Goal: Obtain resource: Download file/media

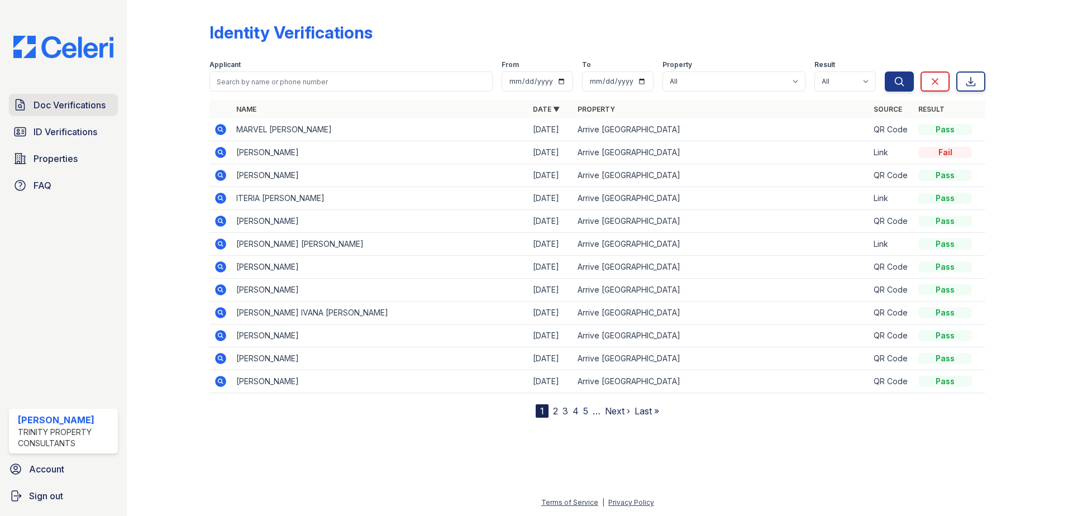
click at [64, 109] on span "Doc Verifications" at bounding box center [70, 104] width 72 height 13
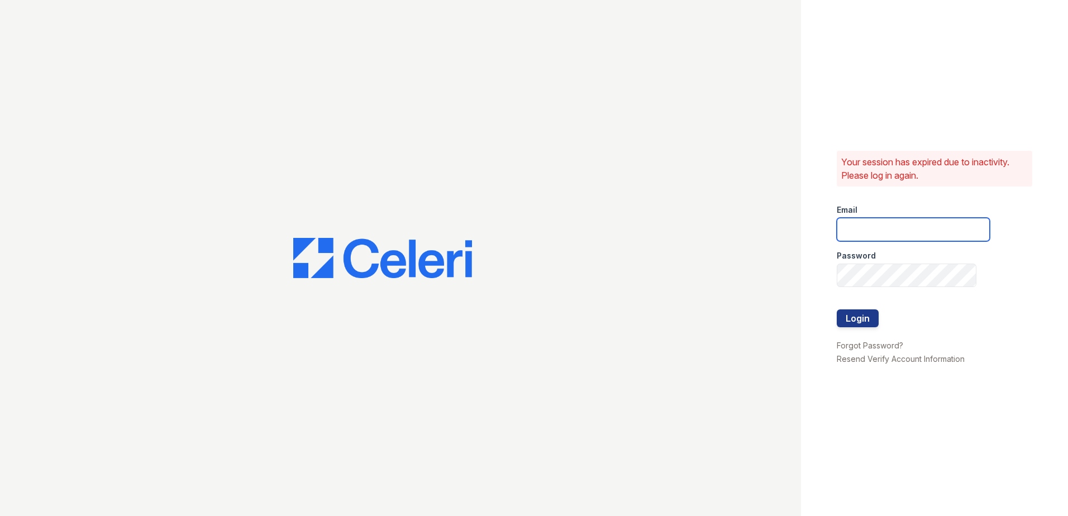
type input "hneely@trinity-pm.com"
click at [862, 317] on button "Login" at bounding box center [858, 319] width 42 height 18
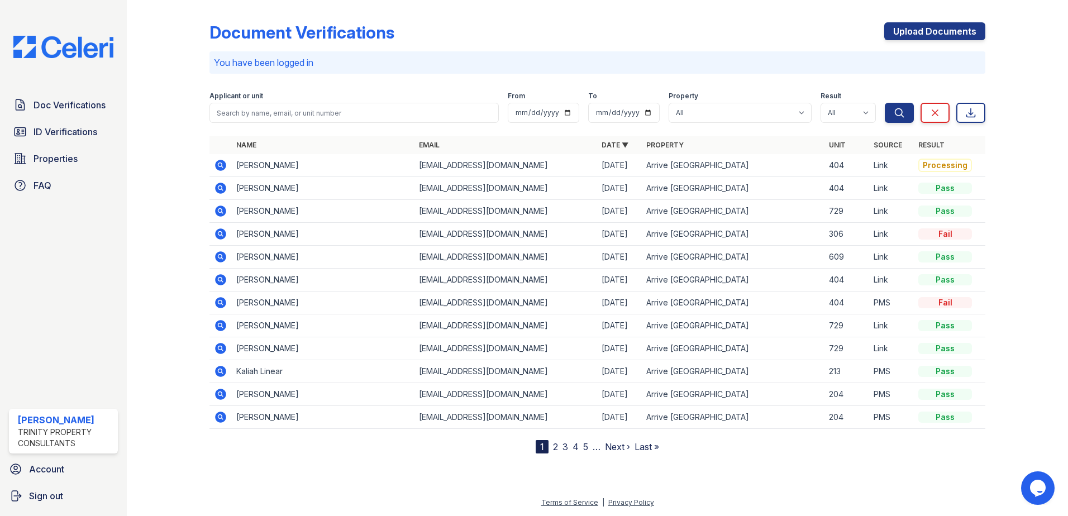
click at [220, 164] on icon at bounding box center [219, 164] width 3 height 3
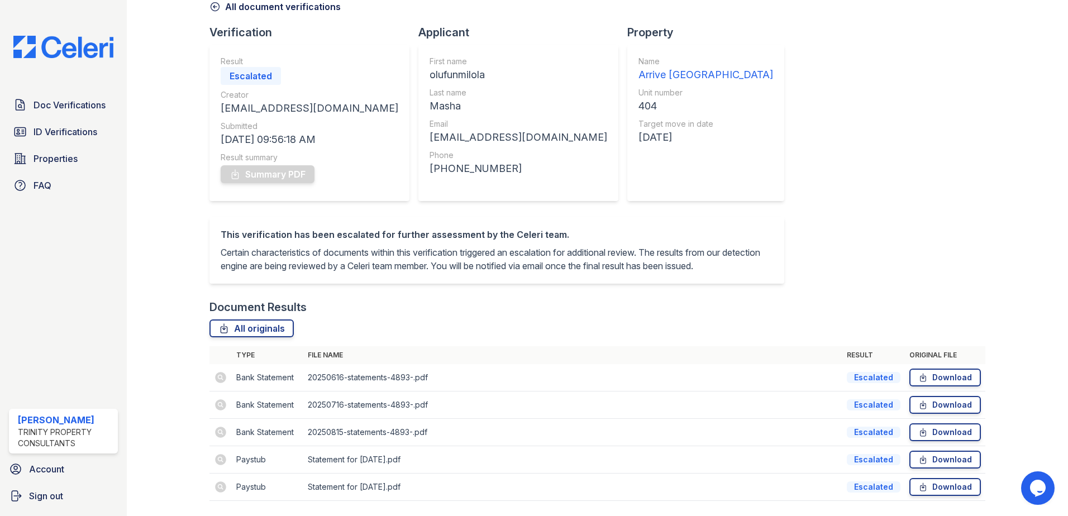
scroll to position [106, 0]
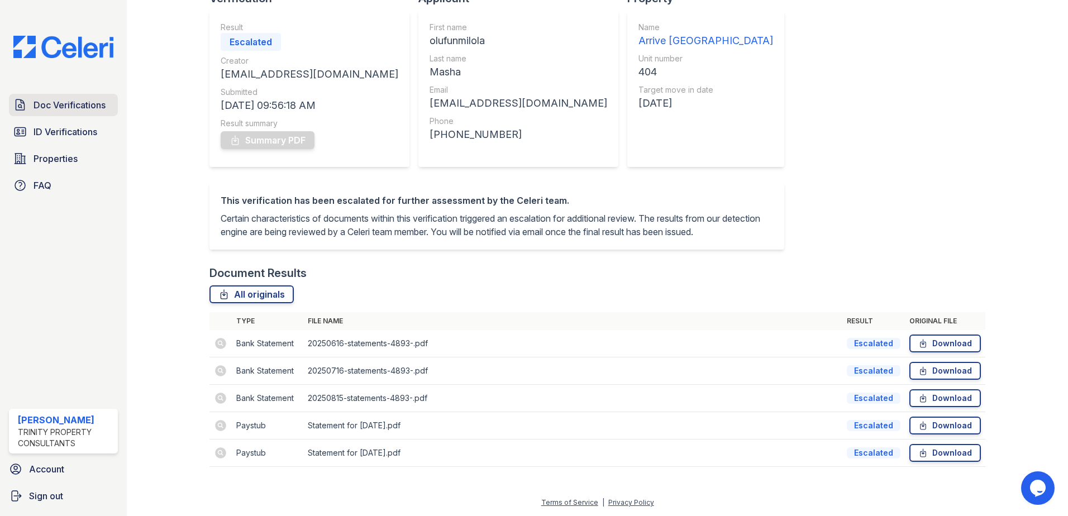
click at [85, 103] on span "Doc Verifications" at bounding box center [70, 104] width 72 height 13
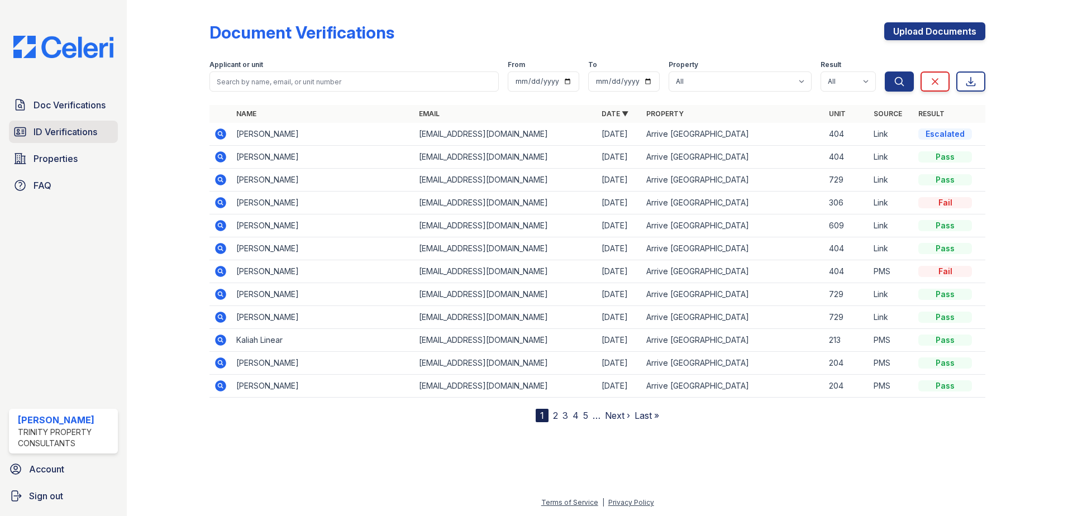
click at [90, 131] on span "ID Verifications" at bounding box center [66, 131] width 64 height 13
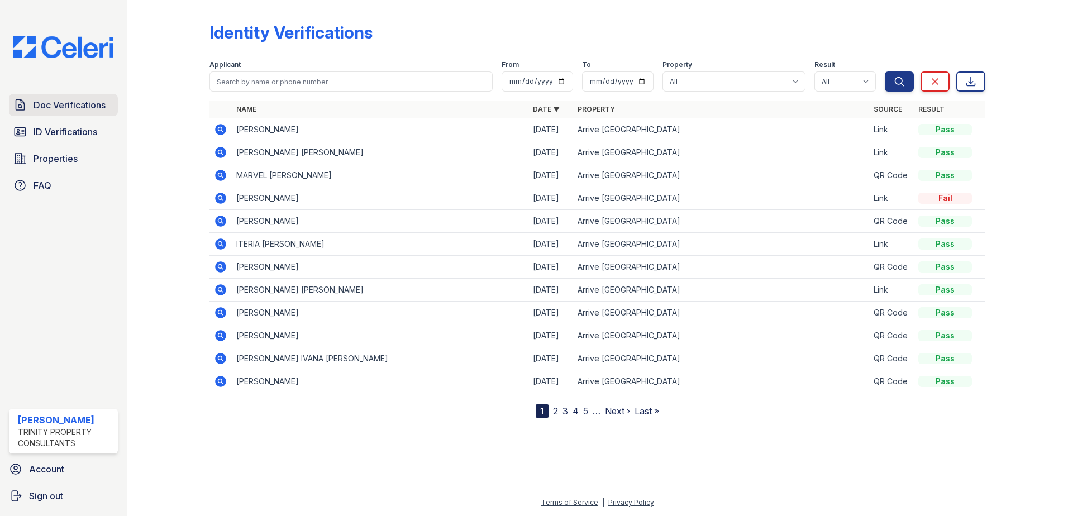
click at [78, 106] on span "Doc Verifications" at bounding box center [70, 104] width 72 height 13
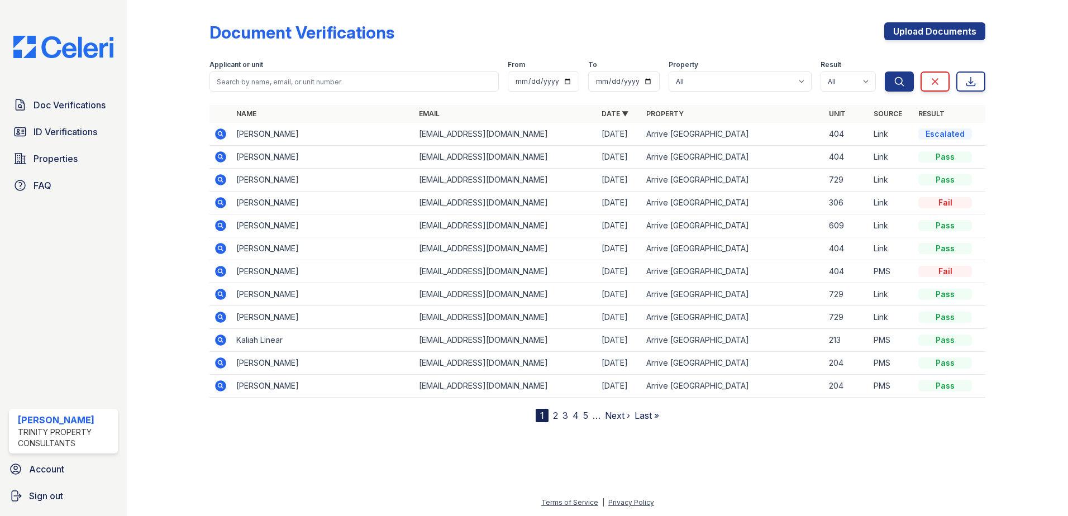
click at [221, 128] on icon at bounding box center [220, 133] width 13 height 13
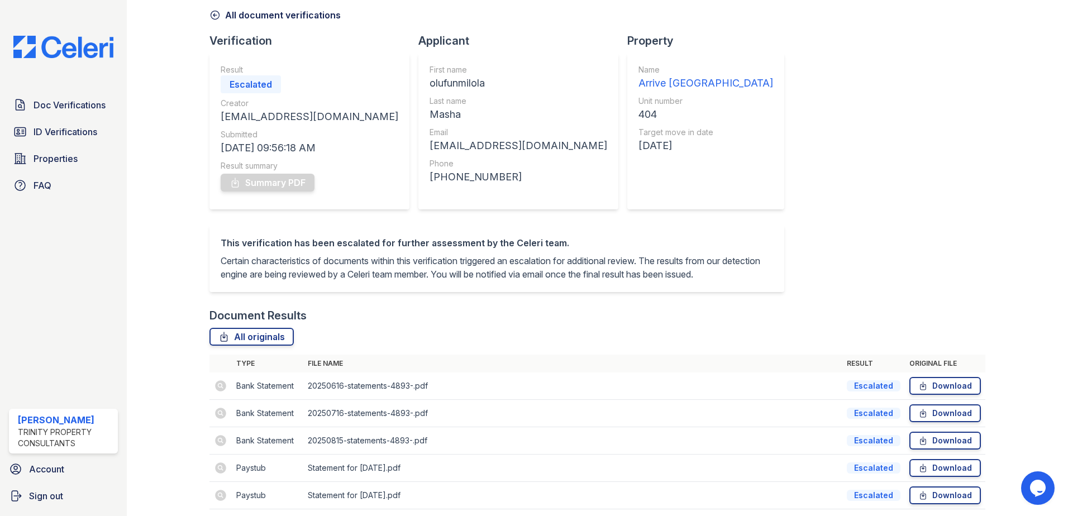
scroll to position [106, 0]
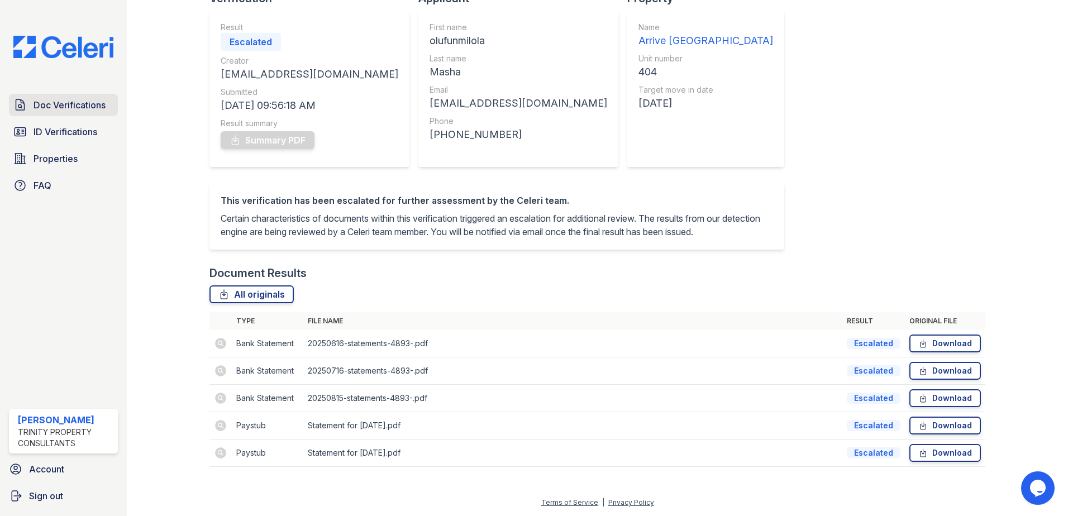
click at [73, 111] on span "Doc Verifications" at bounding box center [70, 104] width 72 height 13
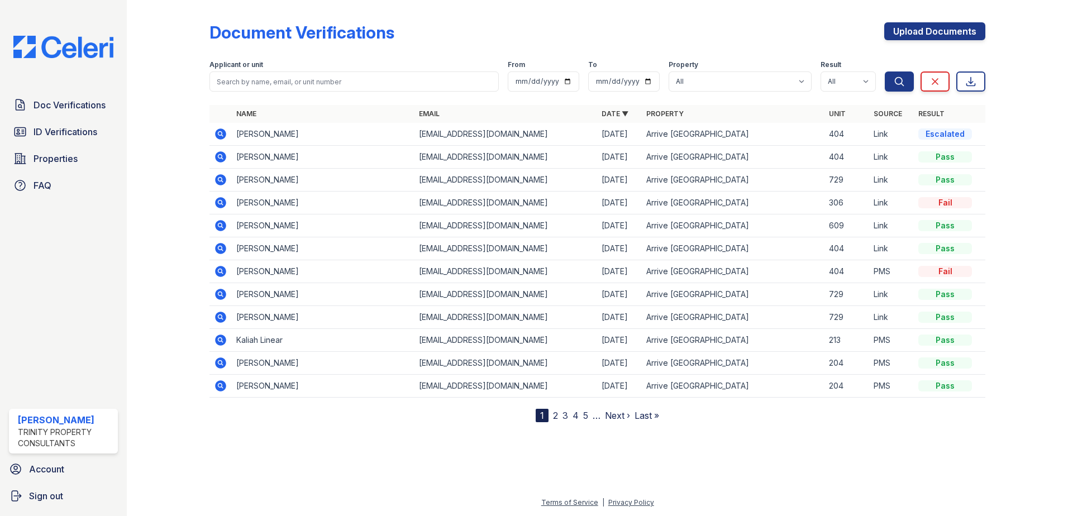
click at [226, 274] on icon at bounding box center [220, 271] width 11 height 11
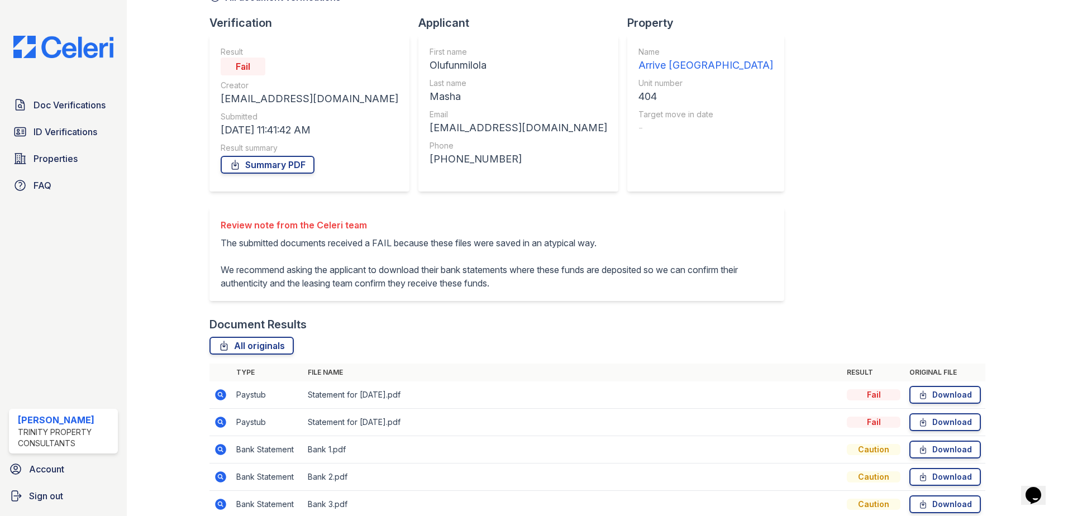
scroll to position [132, 0]
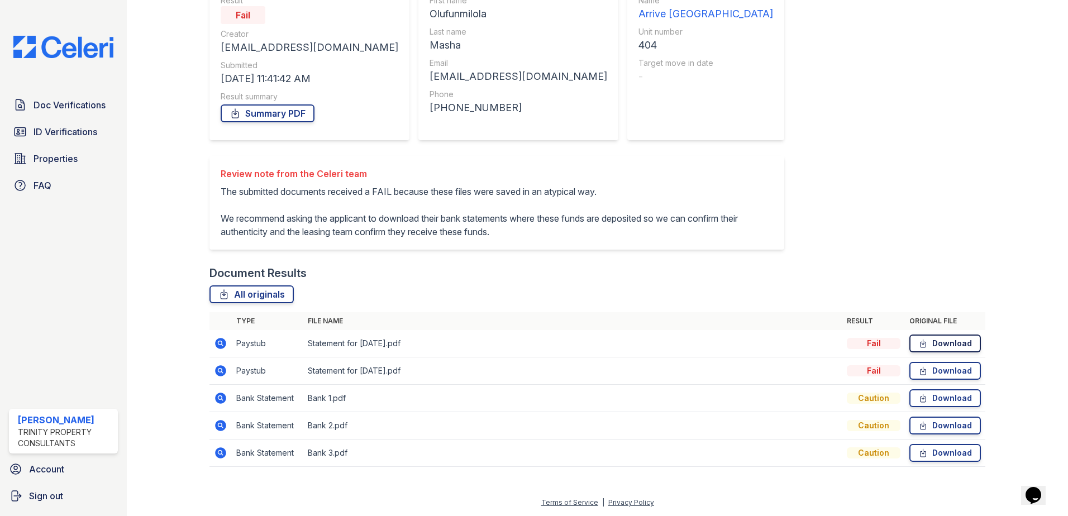
click at [922, 346] on icon at bounding box center [922, 343] width 9 height 11
click at [948, 369] on link "Download" at bounding box center [946, 371] width 72 height 18
click at [218, 345] on icon at bounding box center [220, 343] width 13 height 13
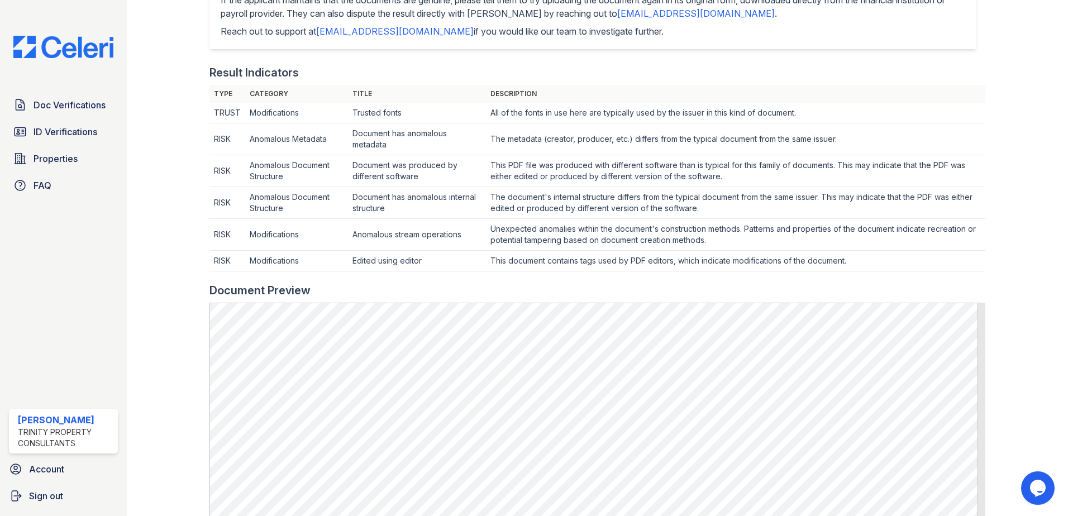
scroll to position [335, 0]
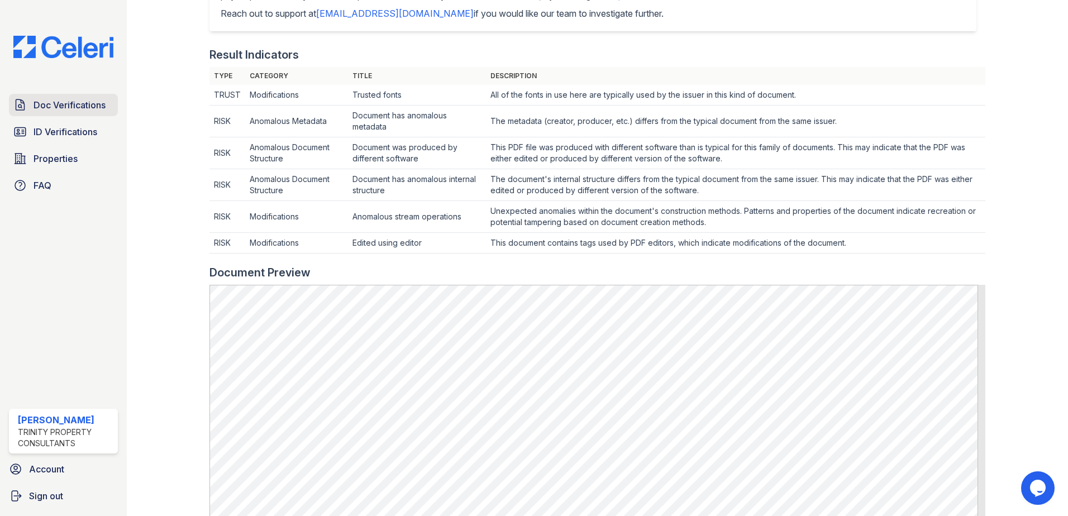
click at [59, 113] on link "Doc Verifications" at bounding box center [63, 105] width 109 height 22
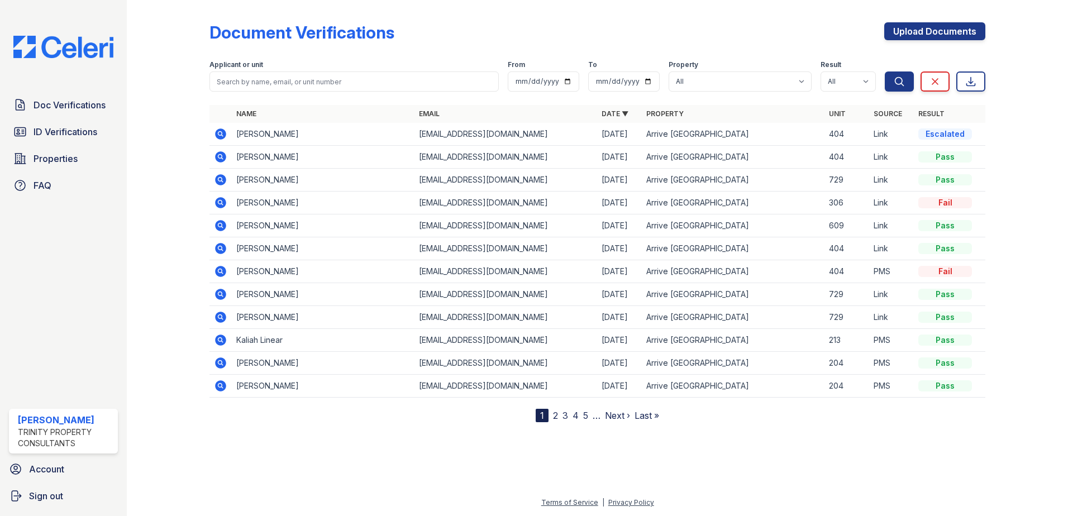
click at [223, 137] on icon at bounding box center [220, 133] width 11 height 11
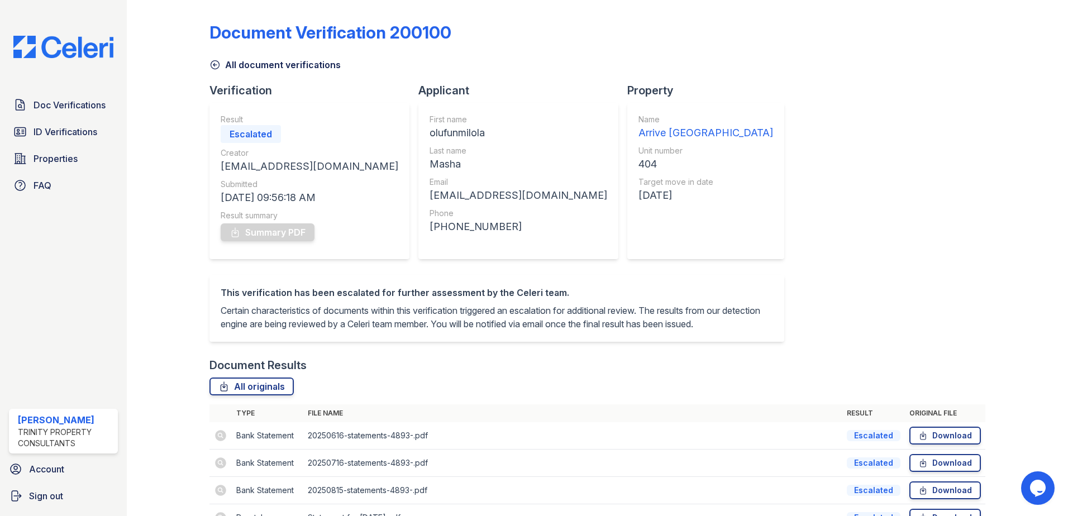
click at [233, 63] on link "All document verifications" at bounding box center [275, 64] width 131 height 13
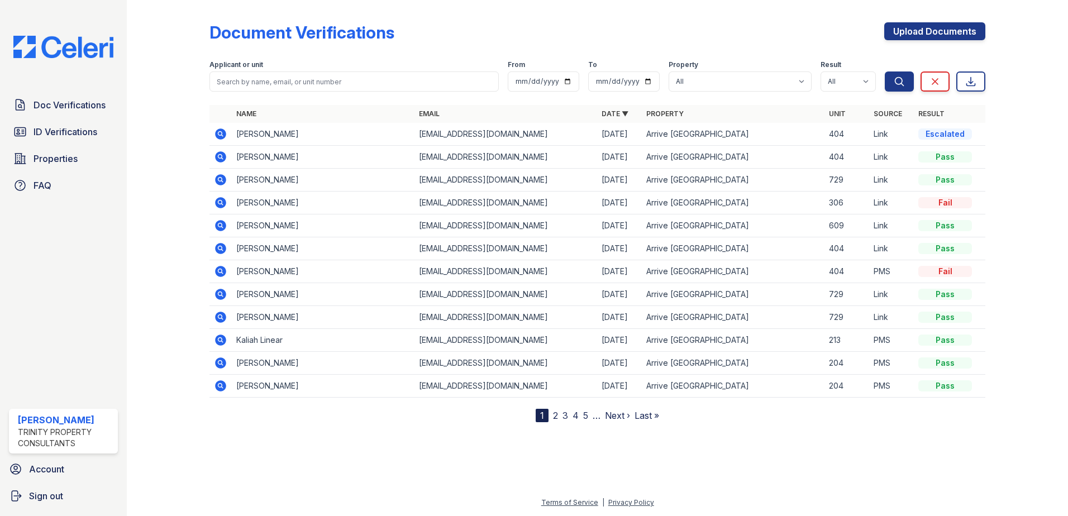
click at [219, 249] on icon at bounding box center [220, 248] width 13 height 13
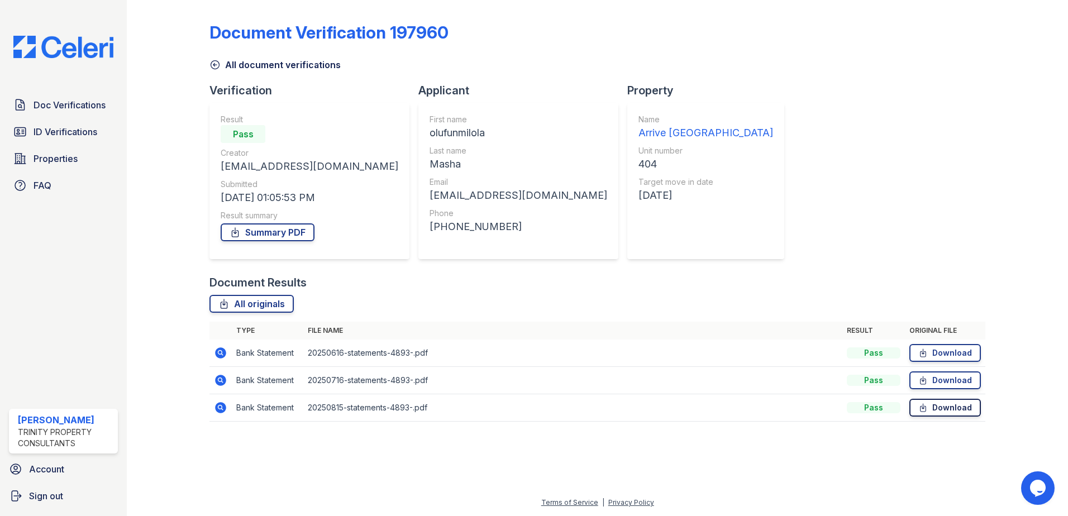
click at [930, 410] on link "Download" at bounding box center [946, 408] width 72 height 18
click at [83, 101] on span "Doc Verifications" at bounding box center [70, 104] width 72 height 13
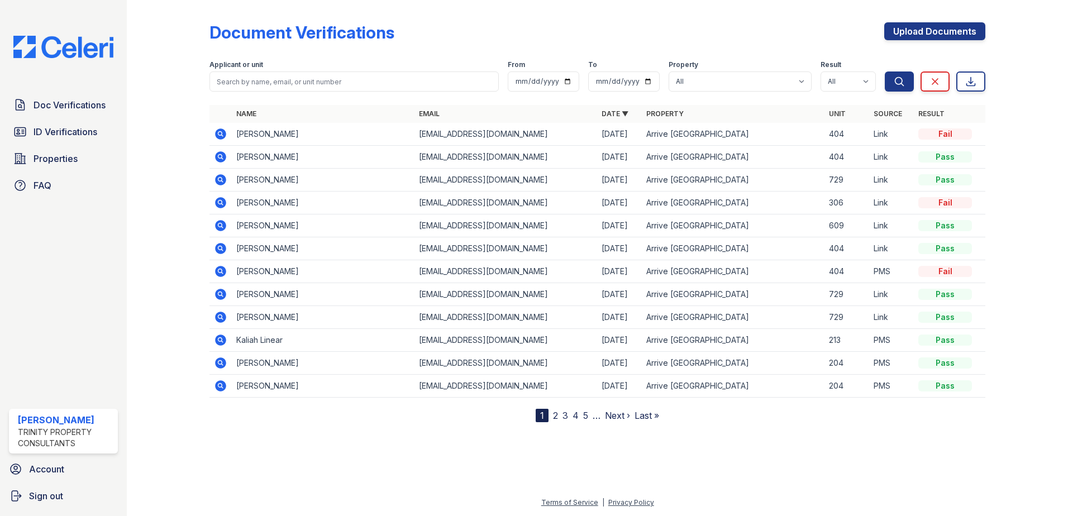
click at [219, 133] on icon at bounding box center [219, 133] width 3 height 3
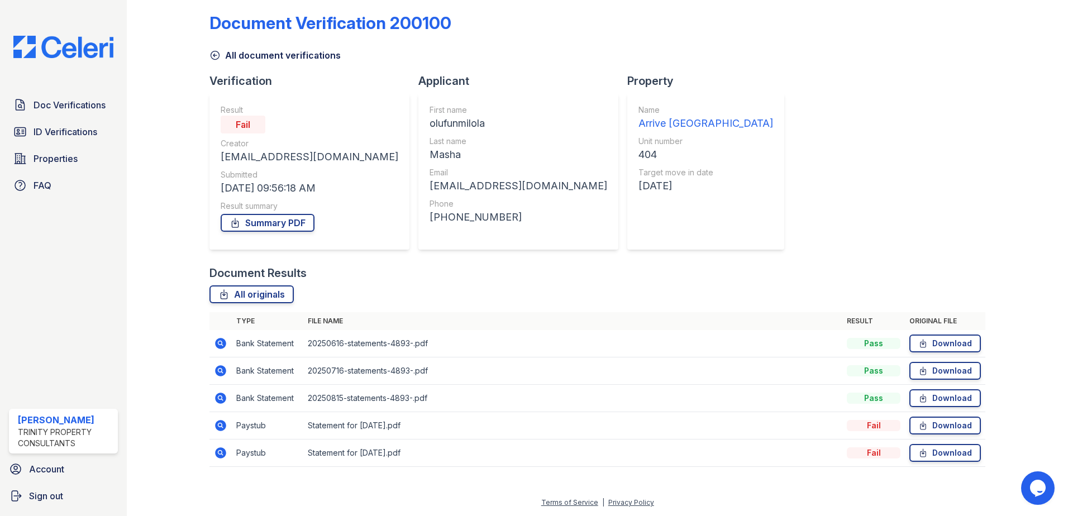
click at [234, 57] on link "All document verifications" at bounding box center [275, 55] width 131 height 13
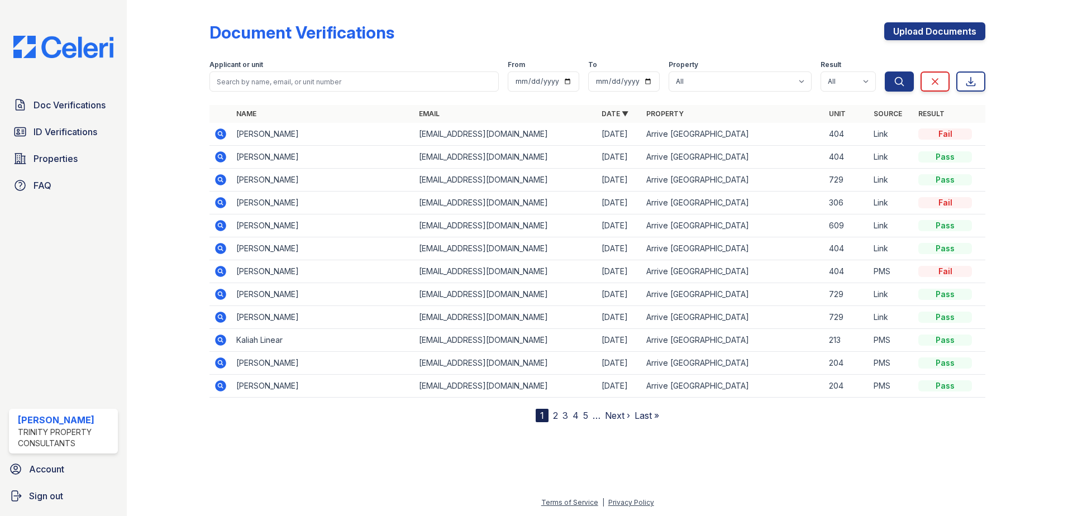
click at [223, 249] on icon at bounding box center [220, 248] width 11 height 11
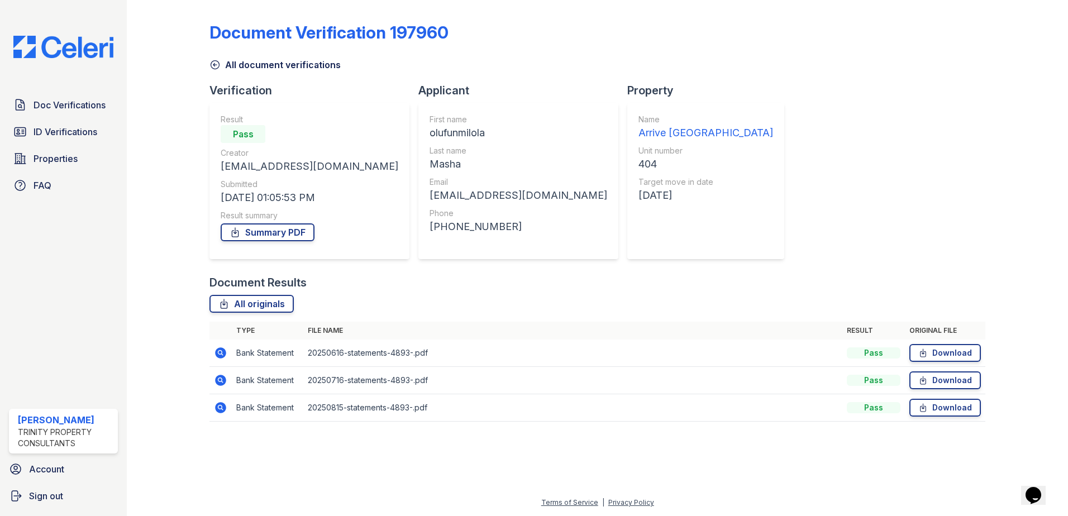
click at [236, 60] on link "All document verifications" at bounding box center [275, 64] width 131 height 13
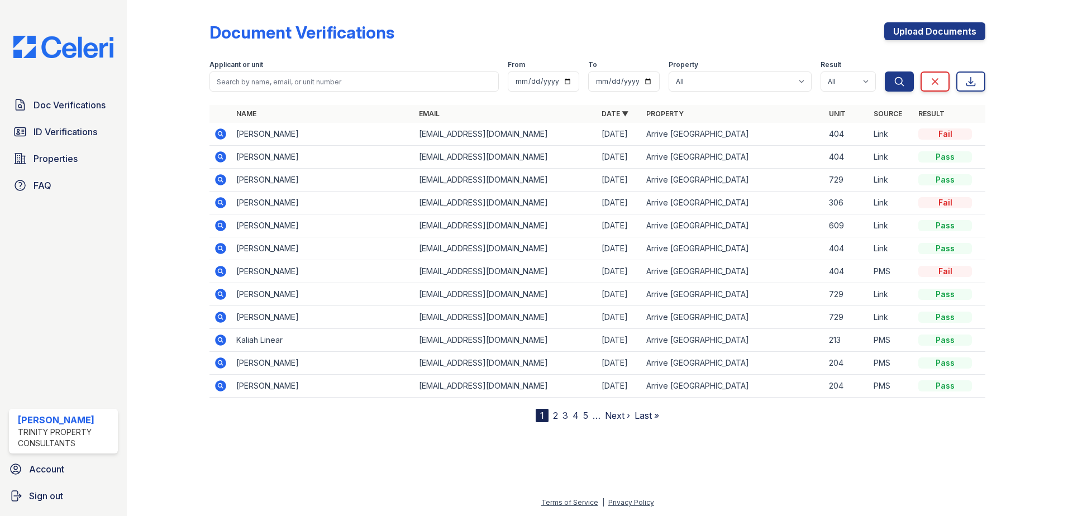
click at [227, 156] on icon at bounding box center [220, 156] width 13 height 13
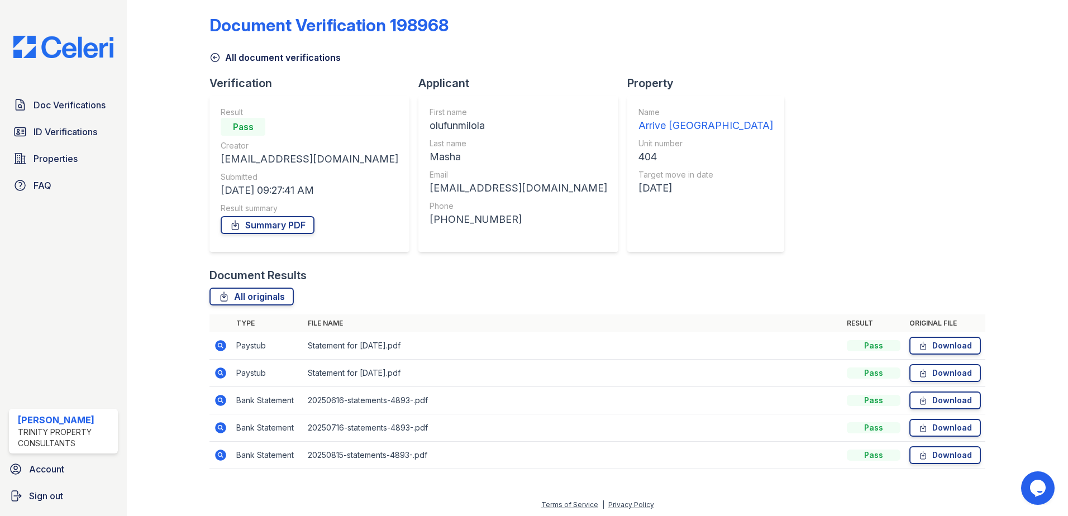
scroll to position [9, 0]
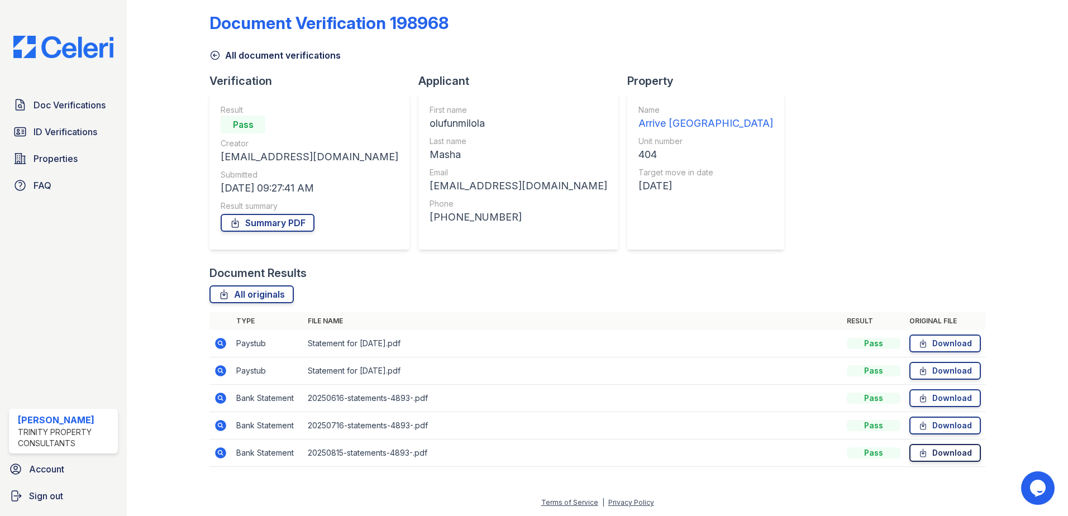
click at [931, 451] on link "Download" at bounding box center [946, 453] width 72 height 18
click at [941, 339] on link "Download" at bounding box center [946, 344] width 72 height 18
click at [228, 50] on link "All document verifications" at bounding box center [275, 55] width 131 height 13
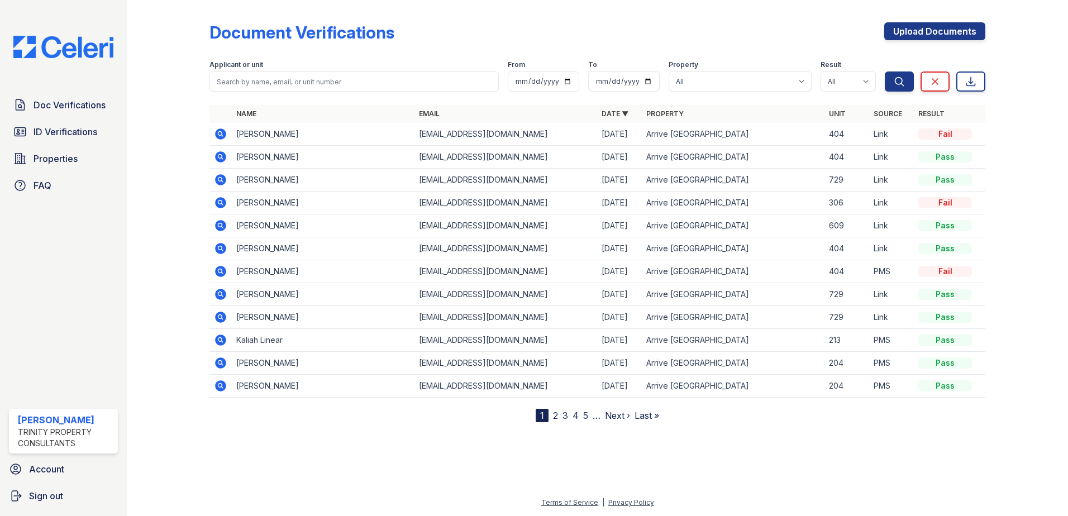
click at [223, 132] on icon at bounding box center [220, 133] width 11 height 11
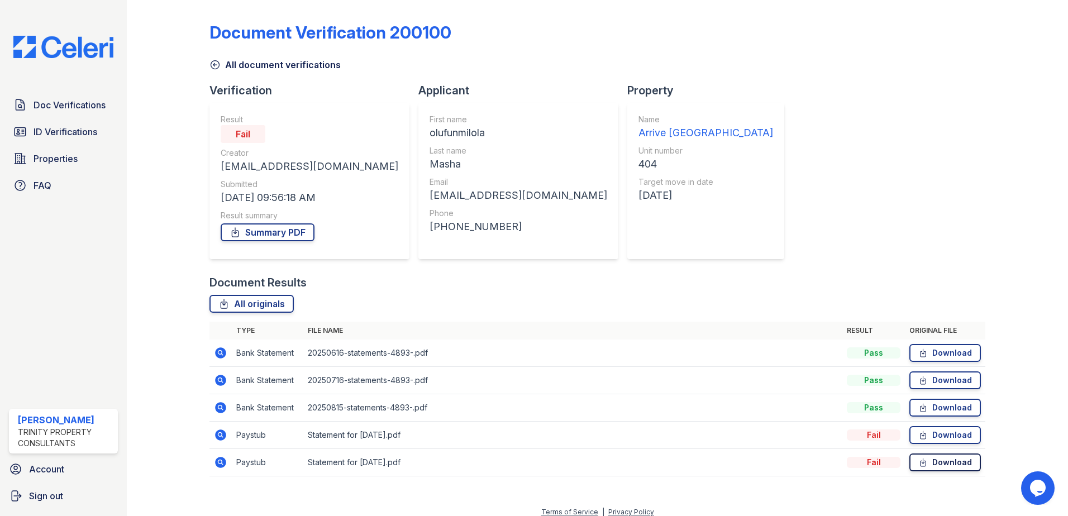
click at [925, 459] on link "Download" at bounding box center [946, 463] width 72 height 18
click at [225, 65] on link "All document verifications" at bounding box center [275, 64] width 131 height 13
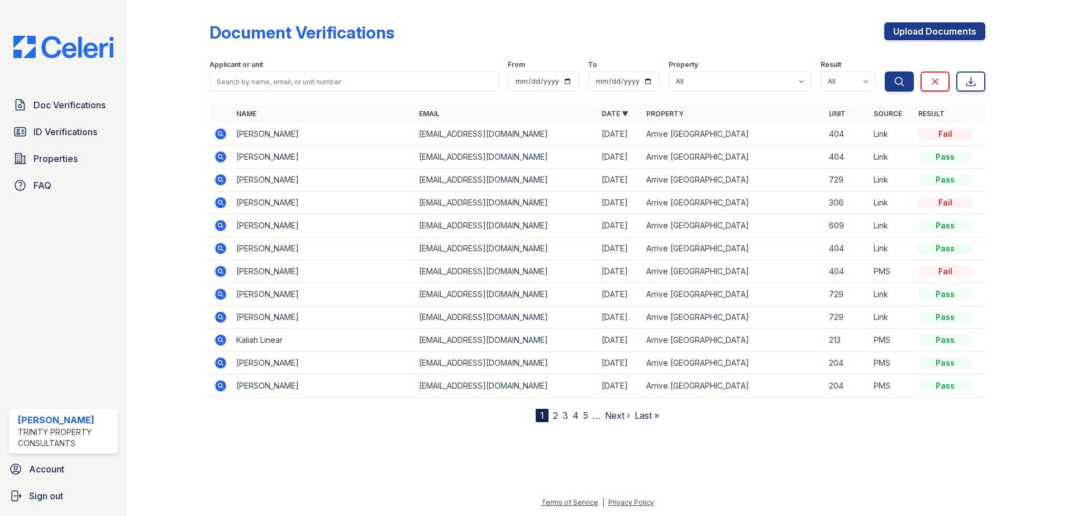
click at [215, 246] on icon at bounding box center [220, 248] width 13 height 13
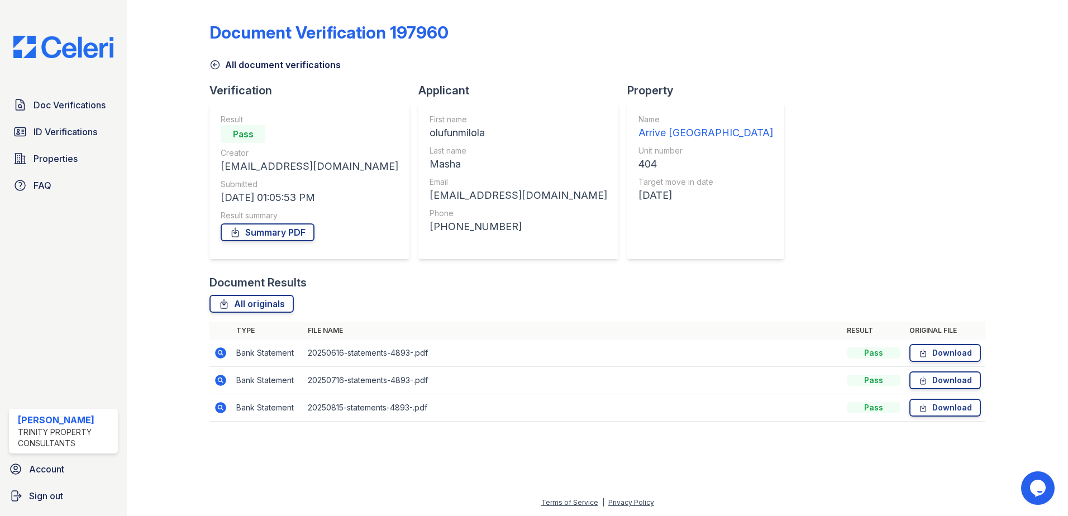
click at [251, 64] on link "All document verifications" at bounding box center [275, 64] width 131 height 13
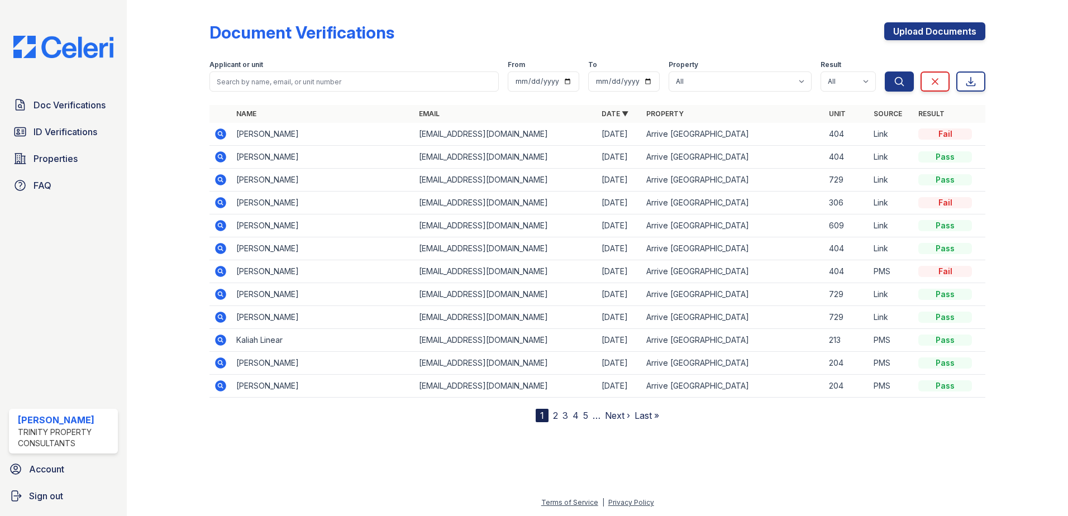
click at [216, 158] on icon at bounding box center [220, 156] width 11 height 11
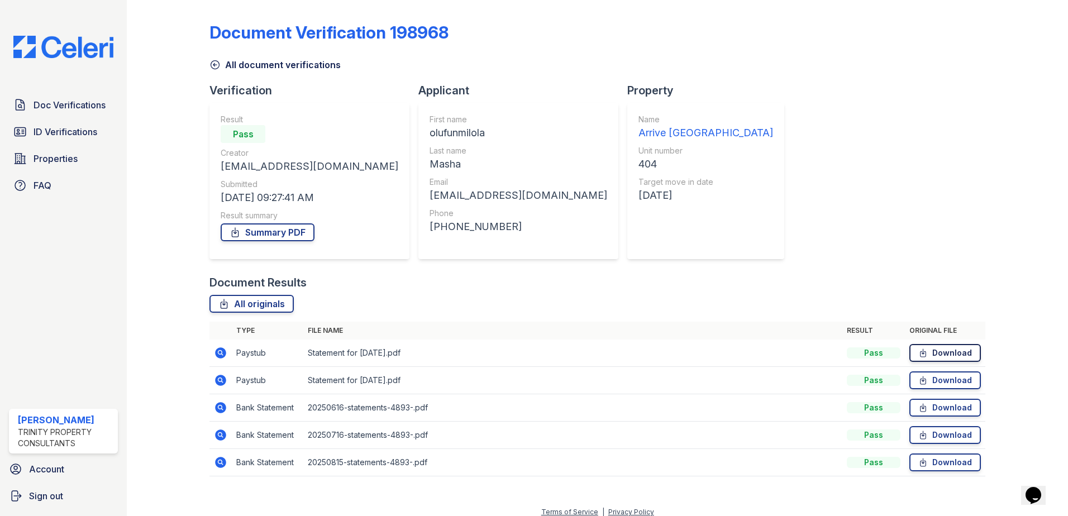
click at [949, 355] on link "Download" at bounding box center [946, 353] width 72 height 18
click at [230, 71] on link "All document verifications" at bounding box center [275, 64] width 131 height 13
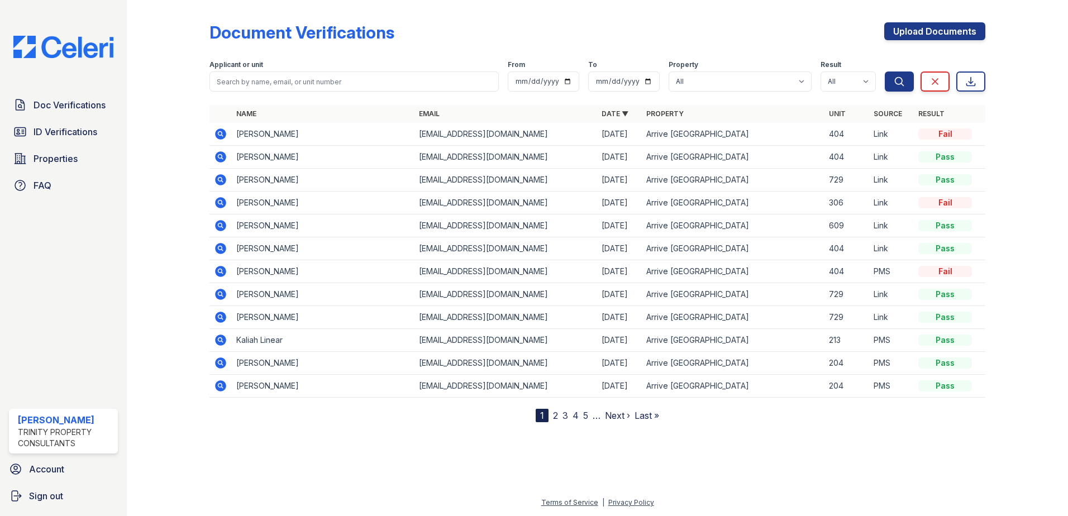
click at [225, 152] on icon at bounding box center [220, 156] width 13 height 13
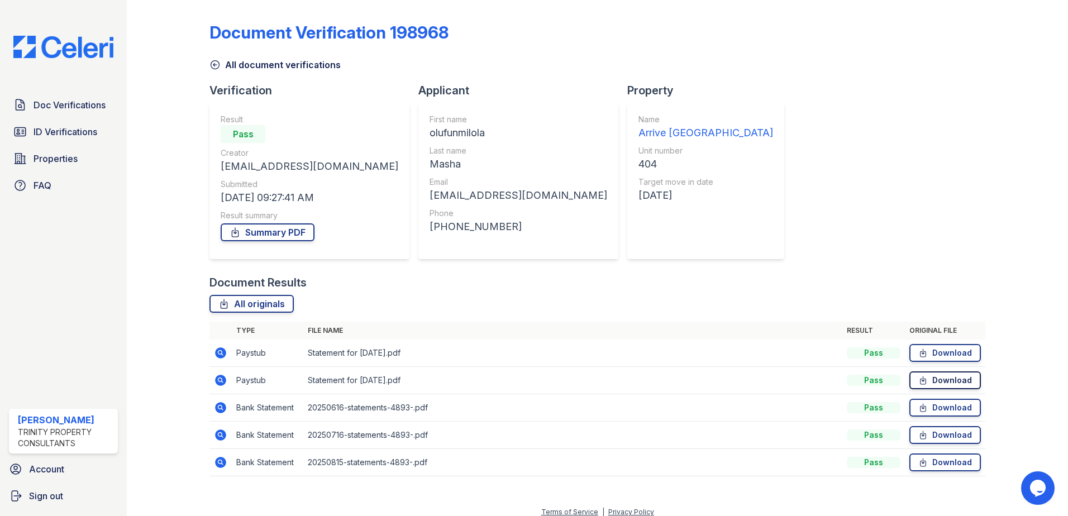
click at [939, 381] on link "Download" at bounding box center [946, 381] width 72 height 18
click at [254, 86] on div "Verification" at bounding box center [314, 91] width 209 height 16
click at [253, 65] on link "All document verifications" at bounding box center [275, 64] width 131 height 13
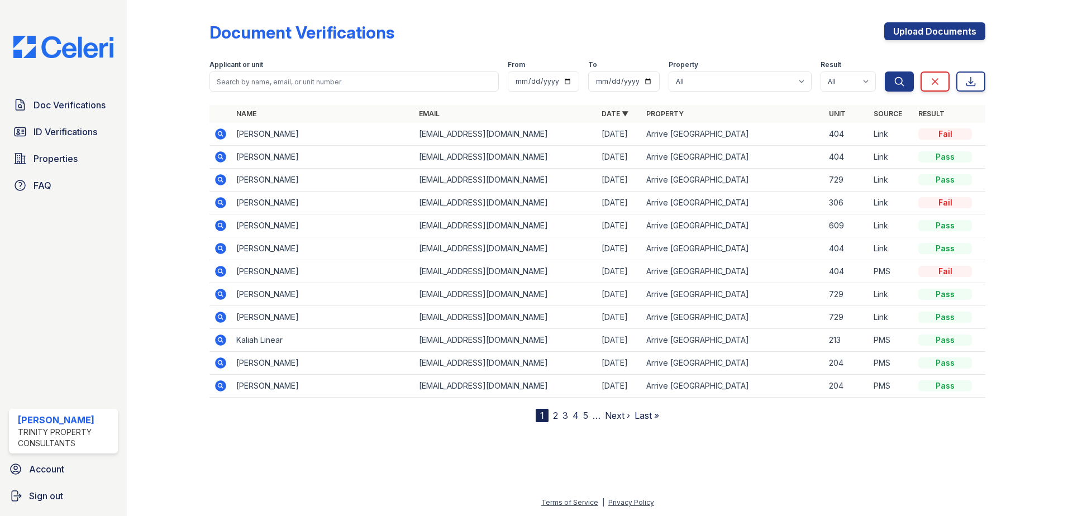
click at [220, 157] on icon at bounding box center [219, 156] width 3 height 3
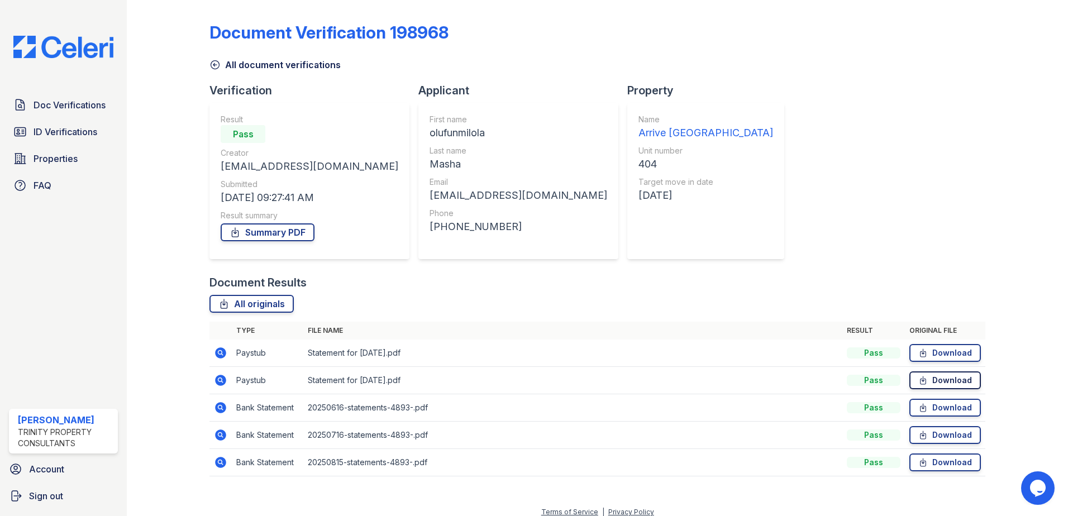
click at [934, 376] on link "Download" at bounding box center [946, 381] width 72 height 18
click at [932, 348] on link "Download" at bounding box center [946, 353] width 72 height 18
click at [248, 57] on div "All document verifications" at bounding box center [598, 61] width 776 height 20
click at [248, 63] on link "All document verifications" at bounding box center [275, 64] width 131 height 13
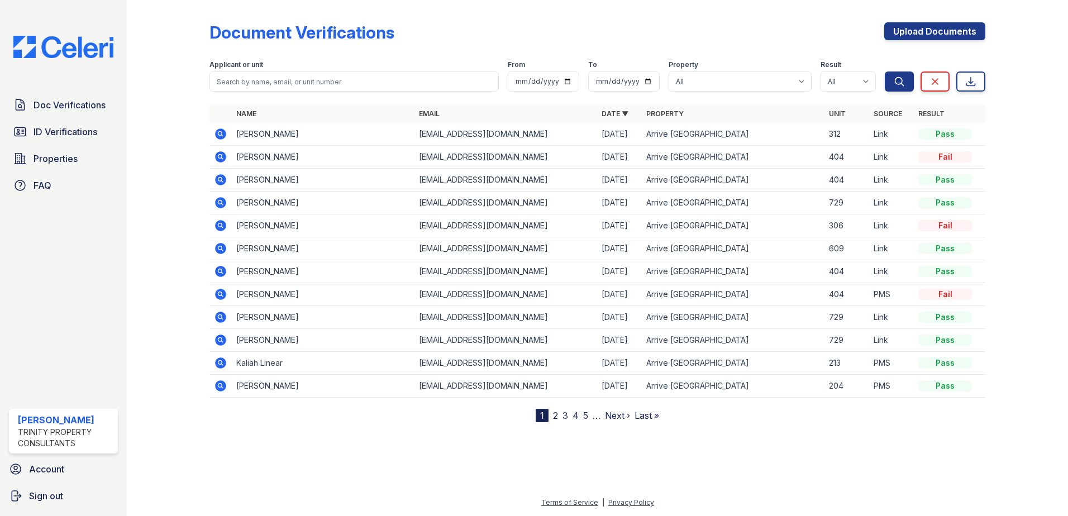
click at [222, 159] on icon at bounding box center [220, 156] width 11 height 11
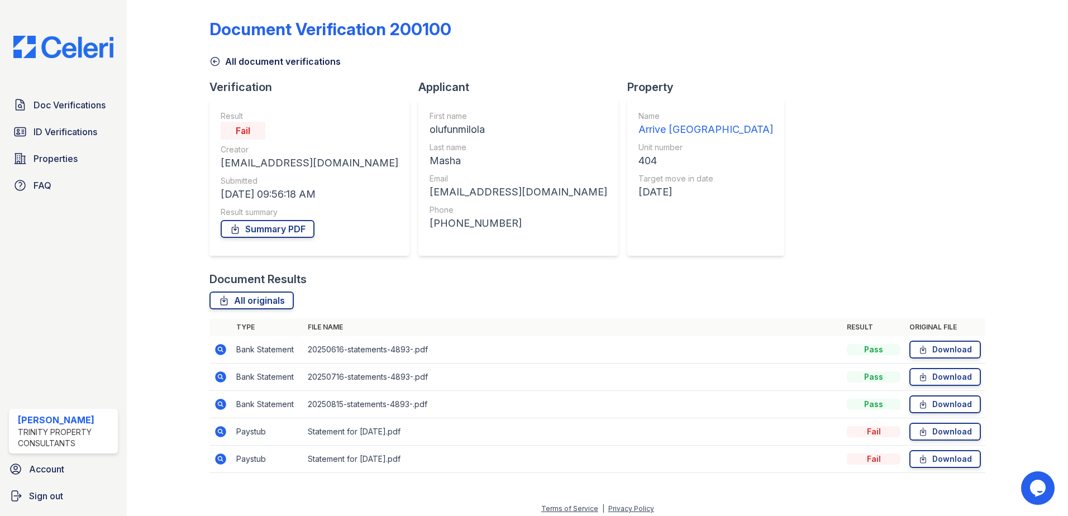
scroll to position [9, 0]
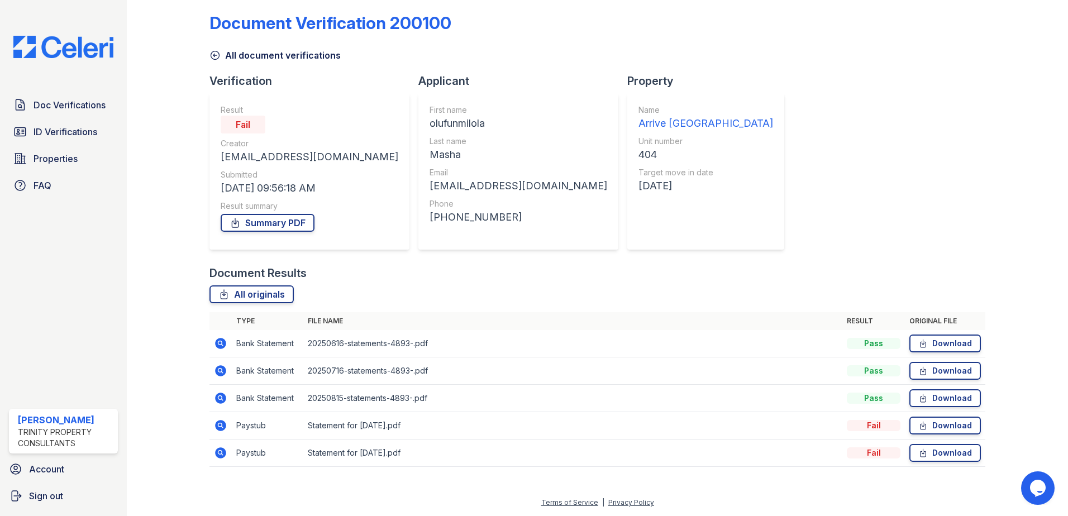
click at [226, 426] on icon at bounding box center [220, 425] width 13 height 13
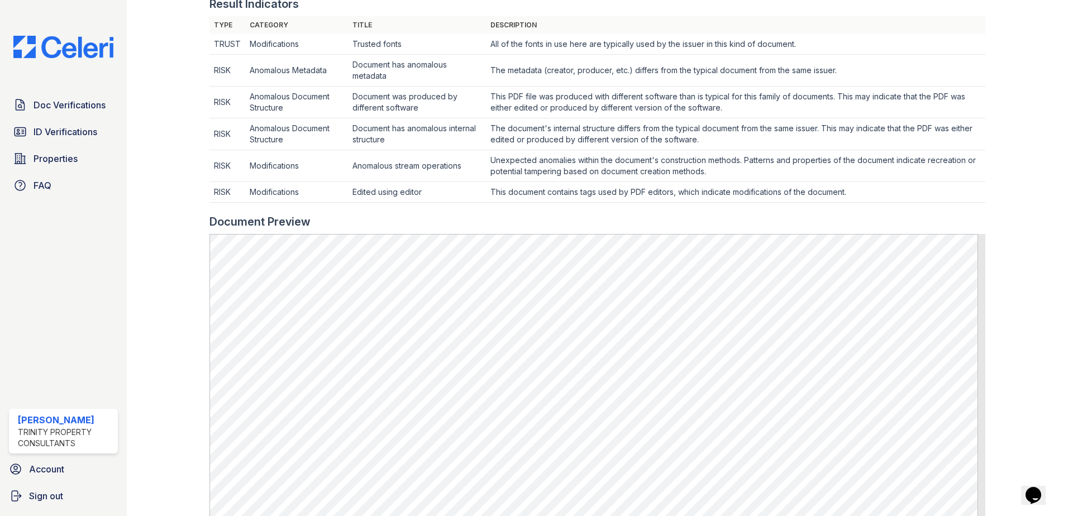
scroll to position [279, 0]
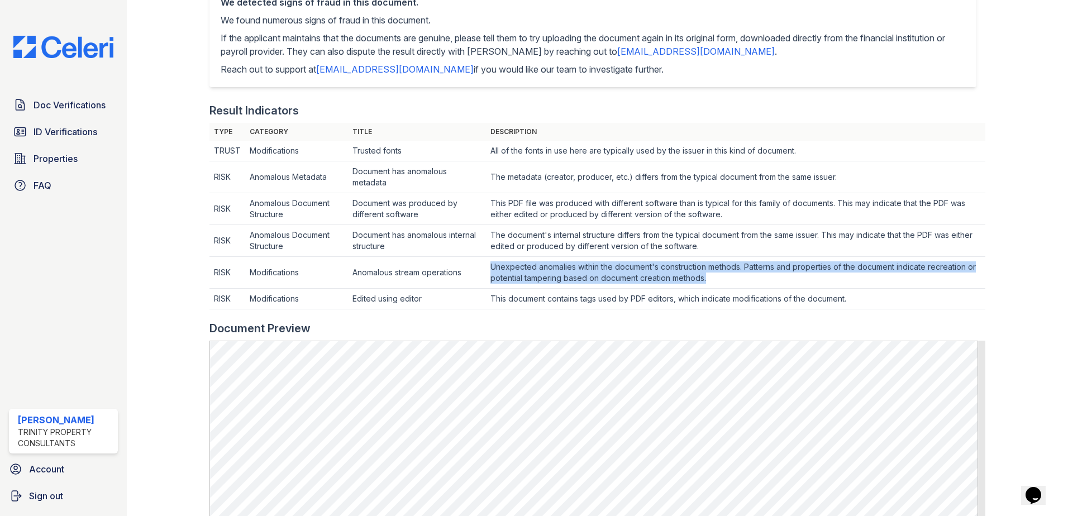
drag, startPoint x: 718, startPoint y: 278, endPoint x: 489, endPoint y: 268, distance: 229.8
click at [489, 268] on td "Unexpected anomalies within the document's construction methods. Patterns and p…" at bounding box center [735, 273] width 499 height 32
copy td "Unexpected anomalies within the document's construction methods. Patterns and p…"
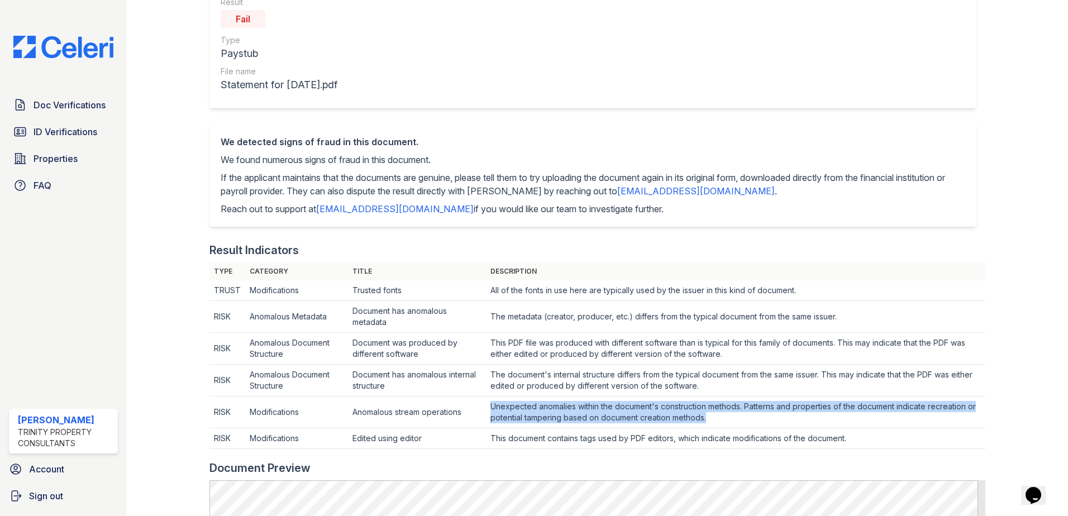
scroll to position [0, 0]
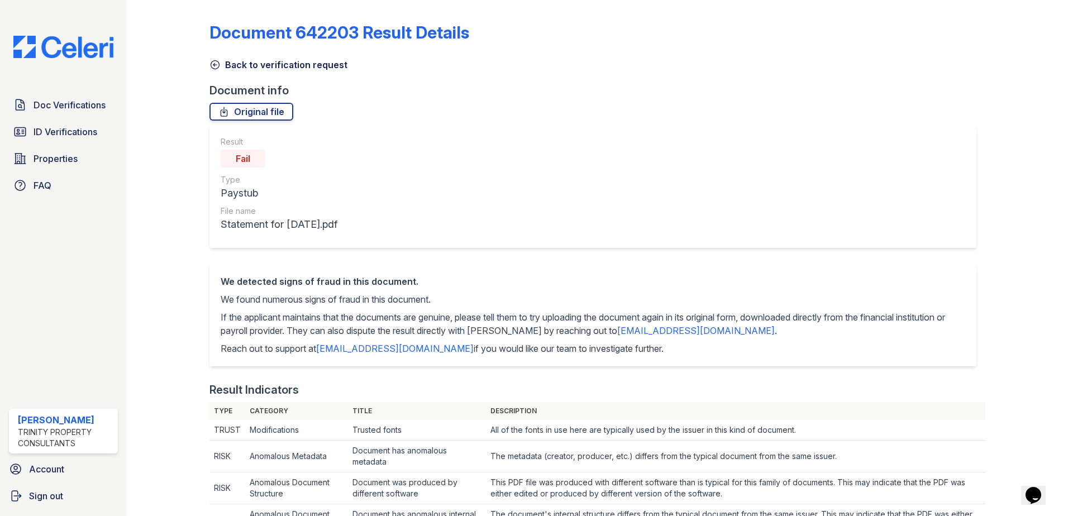
click at [217, 63] on icon at bounding box center [215, 64] width 11 height 11
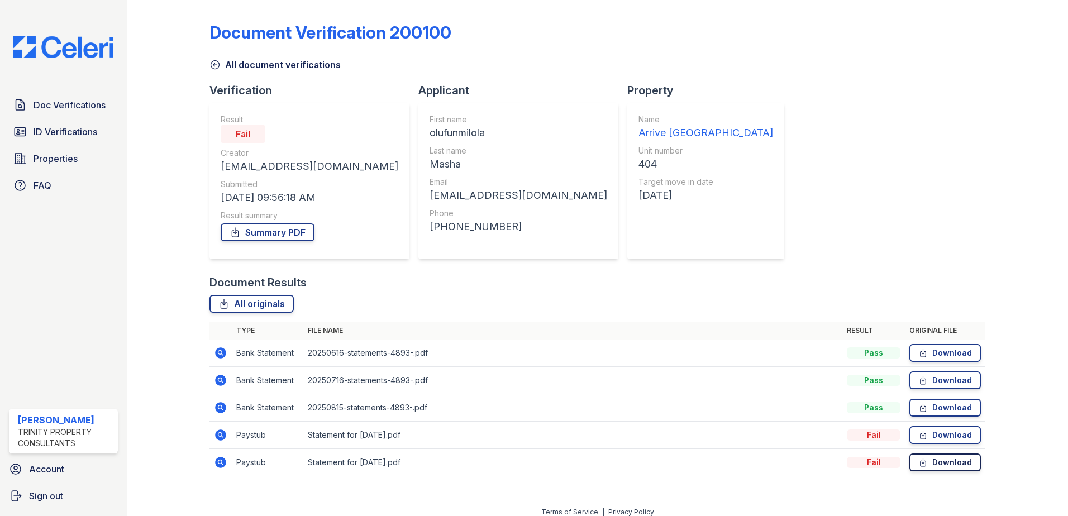
click at [931, 465] on link "Download" at bounding box center [946, 463] width 72 height 18
click at [942, 432] on link "Download" at bounding box center [946, 435] width 72 height 18
click at [62, 106] on span "Doc Verifications" at bounding box center [70, 104] width 72 height 13
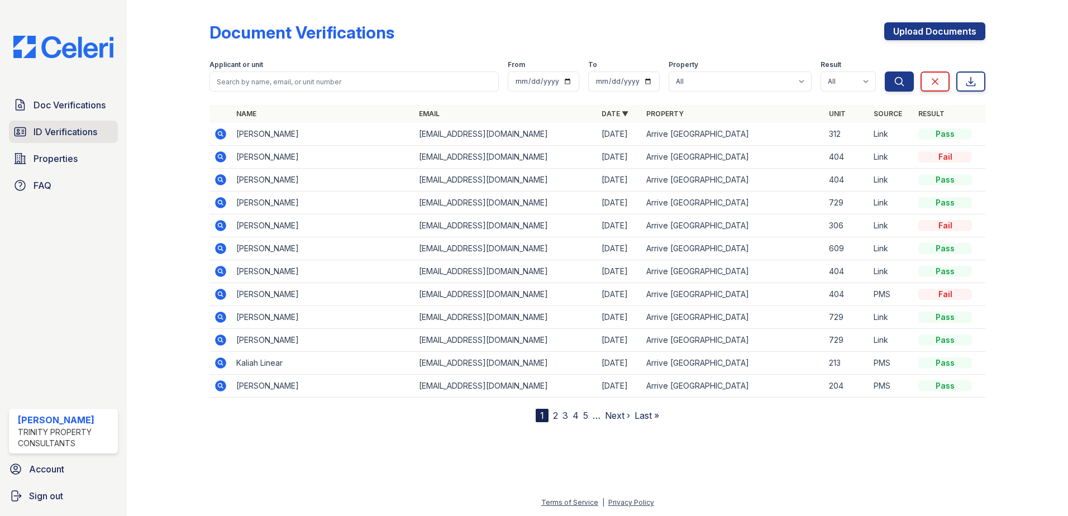
click at [78, 139] on span "ID Verifications" at bounding box center [66, 131] width 64 height 13
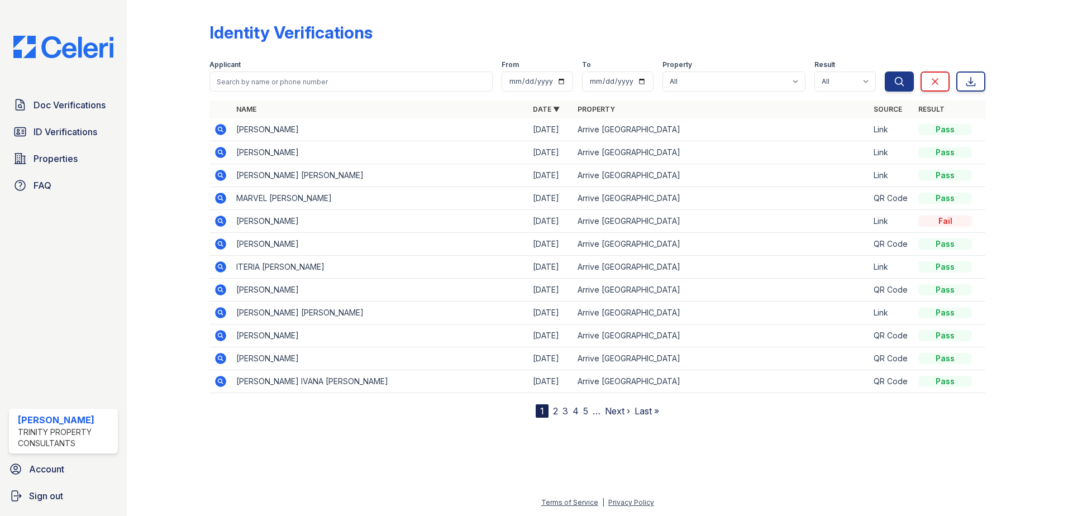
click at [72, 109] on span "Doc Verifications" at bounding box center [70, 104] width 72 height 13
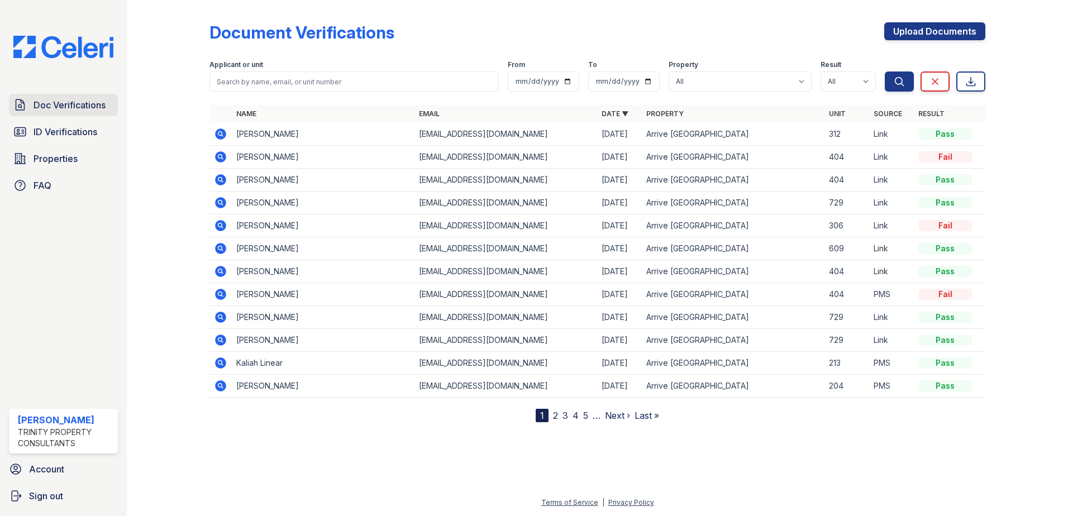
click at [36, 101] on span "Doc Verifications" at bounding box center [70, 104] width 72 height 13
